Goal: Information Seeking & Learning: Find specific fact

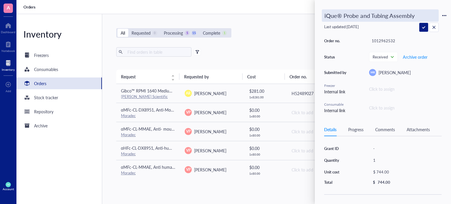
scroll to position [245, 0]
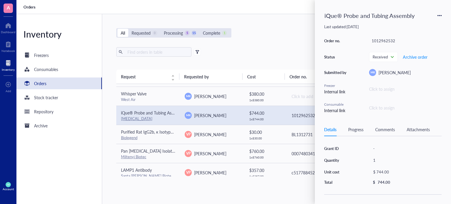
click at [272, 55] on div "Export Open archive" at bounding box center [275, 51] width 319 height 9
click at [257, 50] on div "Export Open archive" at bounding box center [275, 51] width 319 height 9
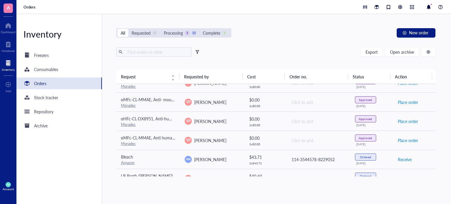
scroll to position [0, 0]
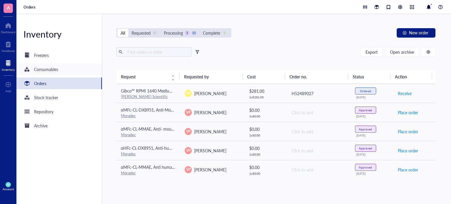
click at [66, 73] on div "Consumables" at bounding box center [58, 69] width 85 height 12
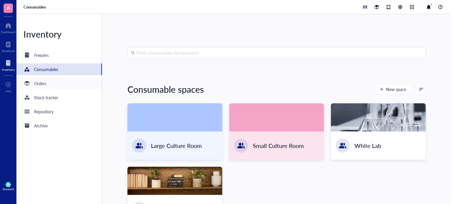
click at [63, 81] on div "Orders" at bounding box center [58, 84] width 85 height 12
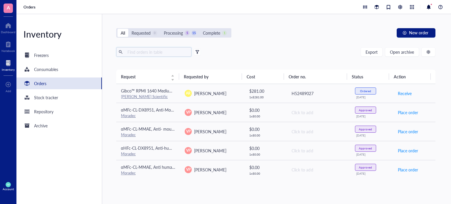
click at [146, 53] on input "text" at bounding box center [157, 52] width 64 height 9
type input "endo"
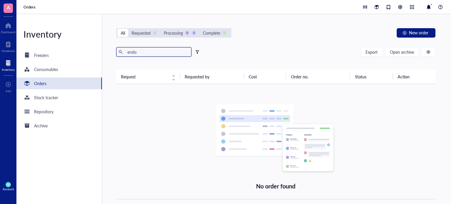
click at [146, 53] on input "endo" at bounding box center [157, 52] width 64 height 9
click at [402, 51] on span "Open archive" at bounding box center [402, 52] width 24 height 5
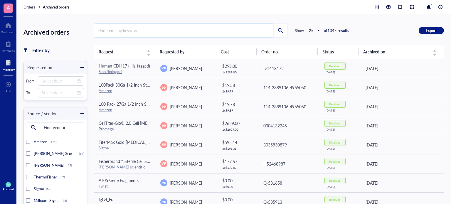
click at [135, 31] on input "search" at bounding box center [183, 31] width 179 height 14
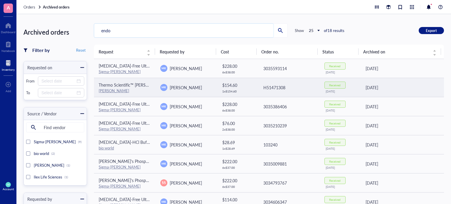
type input "endo"
click at [175, 88] on span "[PERSON_NAME]" at bounding box center [186, 88] width 32 height 6
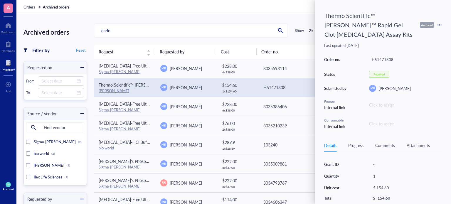
click at [365, 21] on div "Thermo Scientific™ [PERSON_NAME]™ Rapid Gel Clot [MEDICAL_DATA] Assay Kits" at bounding box center [369, 24] width 95 height 31
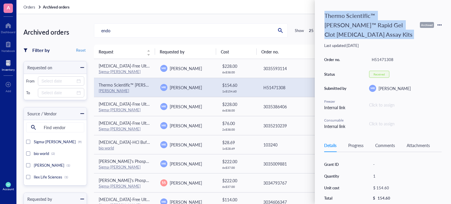
click at [365, 21] on div "Thermo Scientific™ [PERSON_NAME]™ Rapid Gel Clot [MEDICAL_DATA] Assay Kits" at bounding box center [369, 24] width 95 height 31
copy div "Thermo Scientific™ [PERSON_NAME]™ Rapid Gel Clot [MEDICAL_DATA] Assay Kits"
